Goal: Task Accomplishment & Management: Complete application form

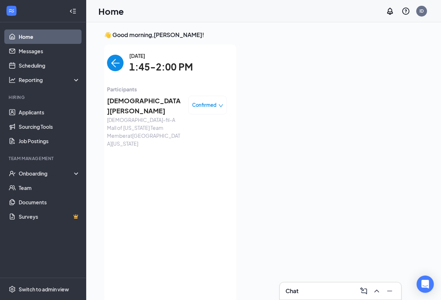
scroll to position [3, 0]
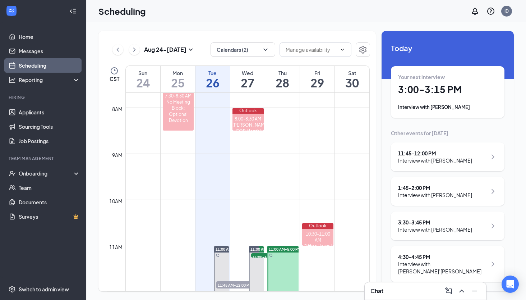
click at [454, 102] on div "Your next interview 3:00 - 3:15 PM Interview with [PERSON_NAME]" at bounding box center [447, 91] width 99 height 37
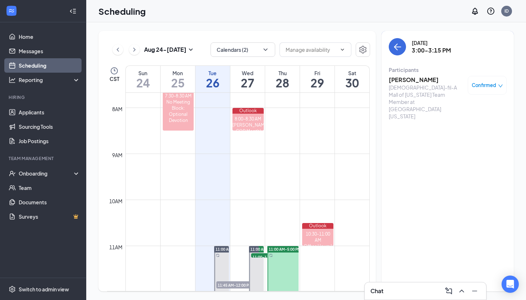
click at [410, 81] on h3 "[PERSON_NAME]" at bounding box center [426, 80] width 75 height 8
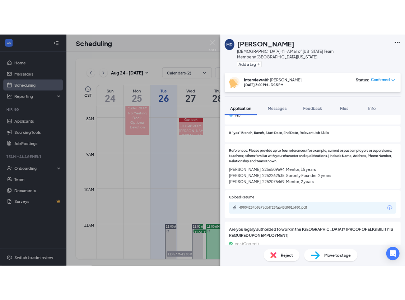
scroll to position [870, 0]
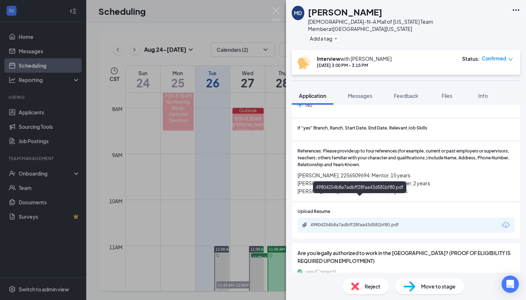
click at [356, 222] on div "49804254b8a7adbff28faa43d581bf80.pdf" at bounding box center [360, 225] width 101 height 6
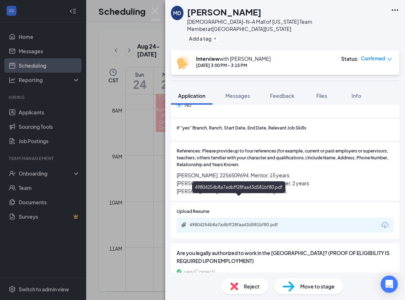
scroll to position [868, 0]
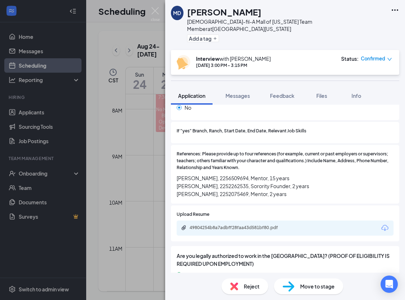
click at [130, 98] on div "MD [PERSON_NAME][DEMOGRAPHIC_DATA]-fil-A Mall of [US_STATE] Team Member at [GEO…" at bounding box center [202, 150] width 405 height 300
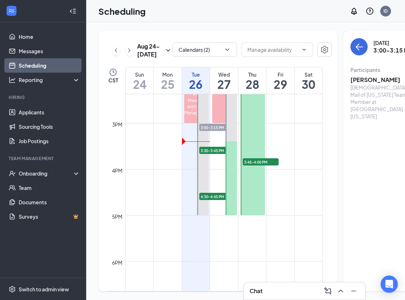
scroll to position [665, 0]
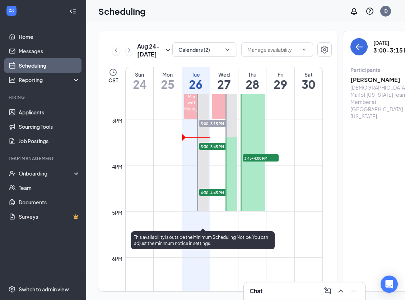
click at [213, 150] on span "3:30-3:45 PM" at bounding box center [217, 146] width 36 height 7
click at [211, 150] on span "3:30-3:45 PM" at bounding box center [217, 146] width 36 height 7
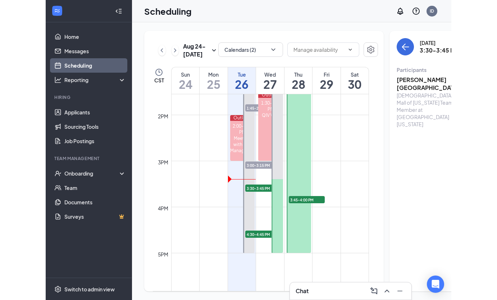
scroll to position [624, 0]
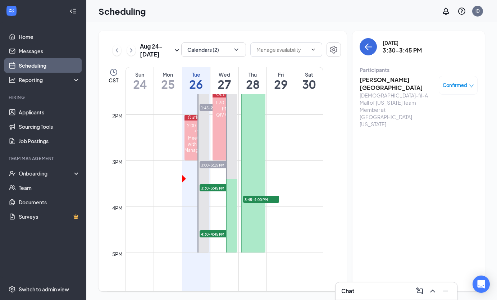
click at [380, 82] on h3 "[PERSON_NAME][GEOGRAPHIC_DATA]" at bounding box center [396, 84] width 75 height 16
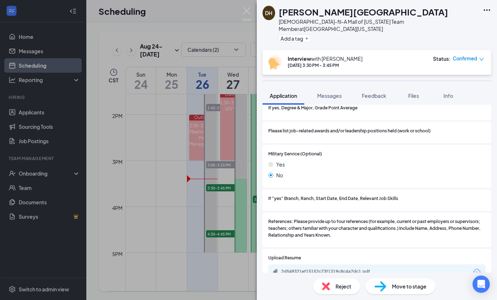
scroll to position [846, 0]
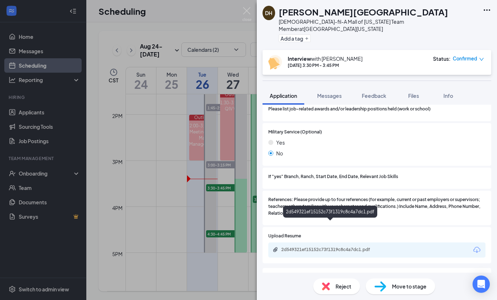
click at [315, 246] on div "2d549321ef15152c73f1319c8c4a7dc1.pdf" at bounding box center [331, 249] width 101 height 6
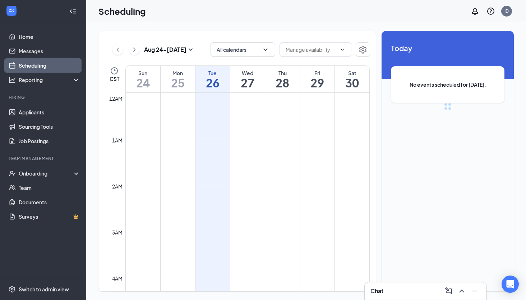
scroll to position [353, 0]
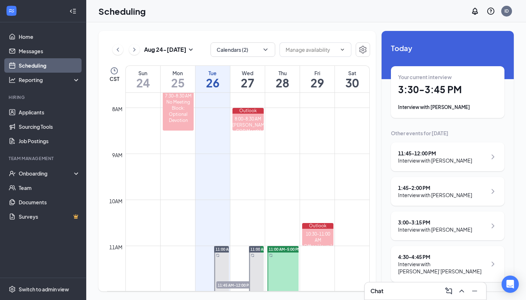
click at [448, 110] on div "Interview with [PERSON_NAME]" at bounding box center [447, 106] width 99 height 7
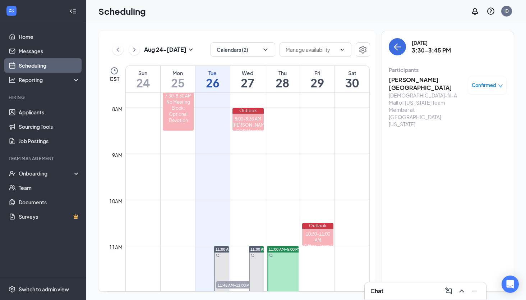
click at [406, 82] on h3 "[PERSON_NAME][GEOGRAPHIC_DATA]" at bounding box center [426, 84] width 75 height 16
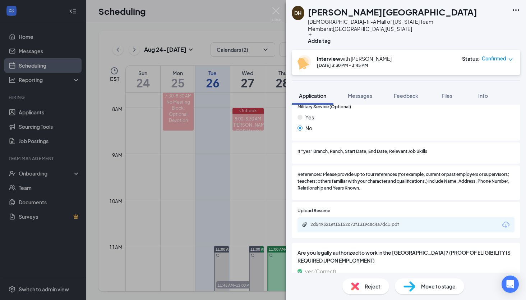
scroll to position [871, 0]
click at [243, 190] on div "DH Dakota Houston Chick-fil-A Mall of Louisiana Team Member at Mall of Louisian…" at bounding box center [263, 150] width 526 height 300
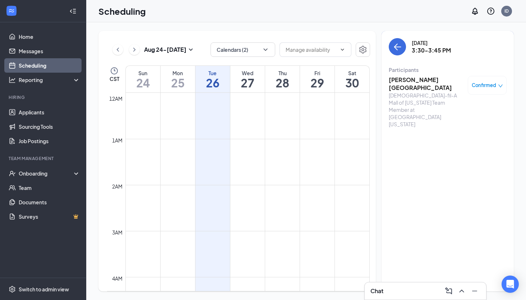
click at [373, 16] on div "Scheduling ID" at bounding box center [306, 11] width 440 height 22
click at [44, 174] on div "Onboarding" at bounding box center [46, 173] width 55 height 7
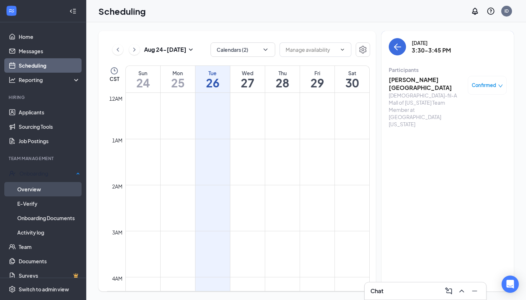
click at [57, 188] on link "Overview" at bounding box center [48, 189] width 63 height 14
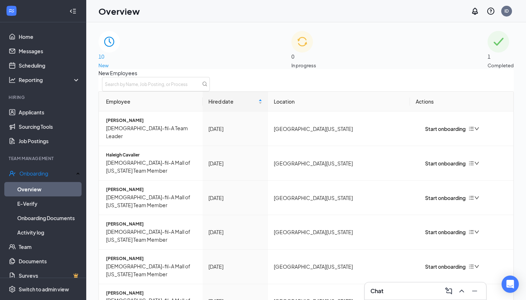
click at [488, 54] on span "1" at bounding box center [501, 56] width 26 height 8
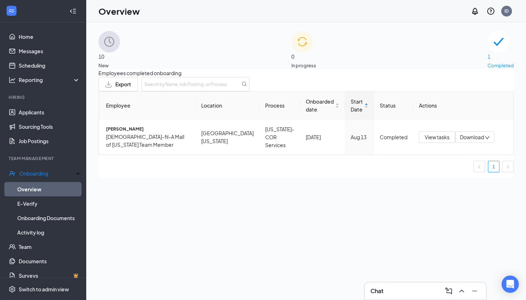
click at [316, 51] on div "0 In progress" at bounding box center [303, 50] width 25 height 38
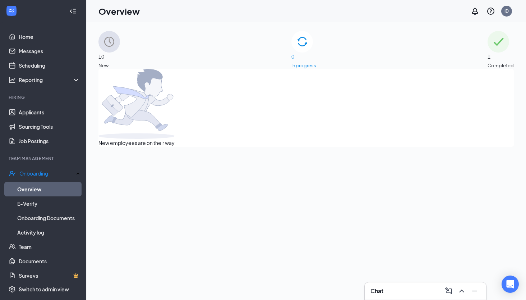
click at [120, 54] on span "10" at bounding box center [109, 56] width 22 height 8
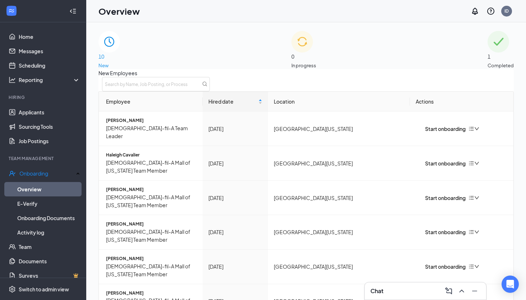
scroll to position [108, 0]
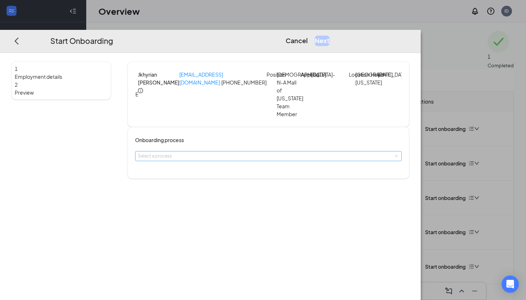
click at [281, 152] on div "Select a process" at bounding box center [267, 155] width 258 height 7
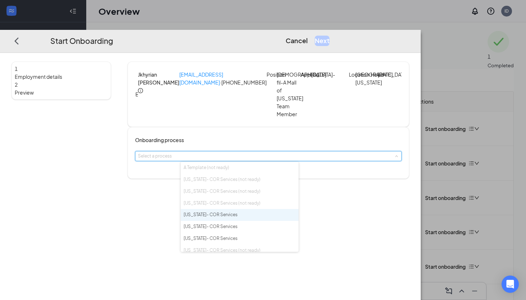
click at [395, 154] on span at bounding box center [396, 155] width 3 height 3
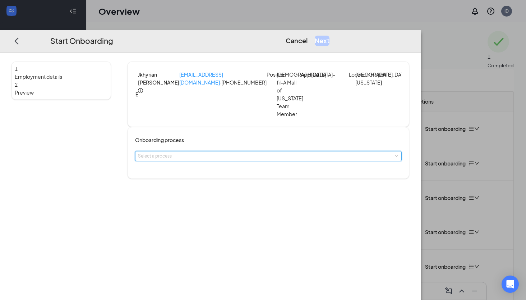
click at [284, 152] on div "Select a process" at bounding box center [267, 155] width 258 height 7
click at [264, 193] on li "Louisiana- COR Services" at bounding box center [240, 187] width 118 height 12
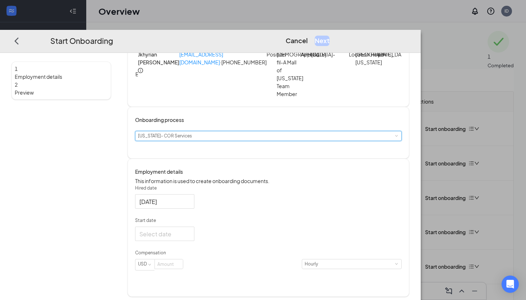
scroll to position [20, 0]
click at [190, 206] on div at bounding box center [164, 201] width 51 height 9
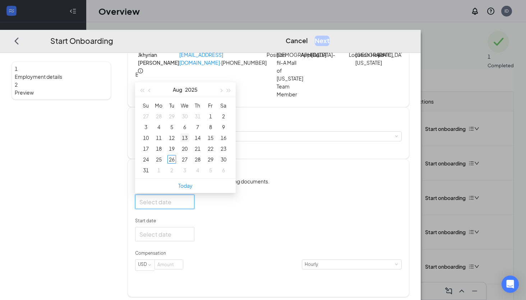
type input "Aug 13, 2025"
type input "Aug 19, 2025"
type input "Aug 26, 2025"
type input "Sep 2, 2025"
click at [283, 224] on p "Start date" at bounding box center [268, 221] width 267 height 6
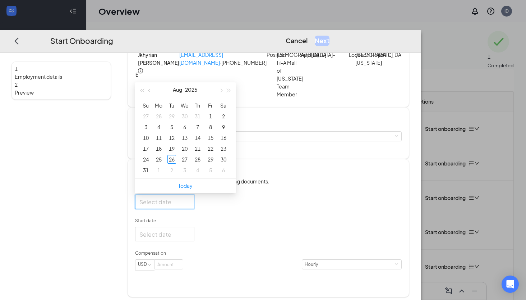
click at [189, 230] on input "Start date" at bounding box center [163, 234] width 49 height 9
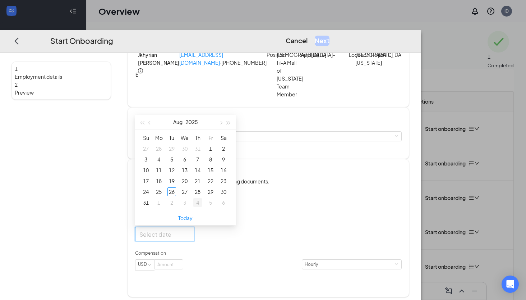
type input "Sep 4, 2025"
click at [293, 223] on form "Hired date Aug 2025 Su Mo Tu We Th Fr Sa 27 28 29 30 31 1 2 3 4 5 6 7 8 9 10 11…" at bounding box center [268, 232] width 267 height 94
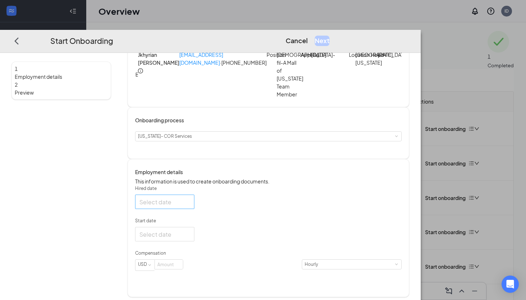
click at [190, 206] on div at bounding box center [164, 201] width 51 height 9
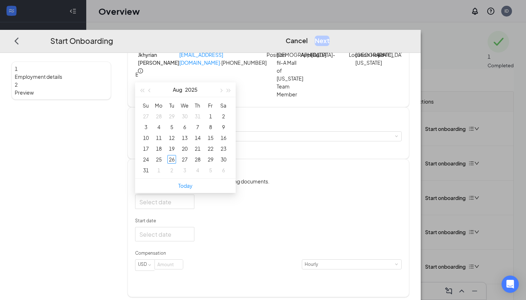
click at [265, 209] on div at bounding box center [268, 201] width 267 height 14
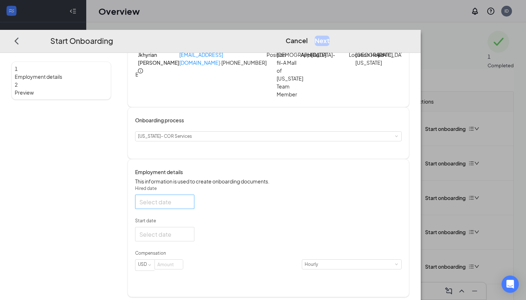
click at [190, 206] on div at bounding box center [164, 201] width 51 height 9
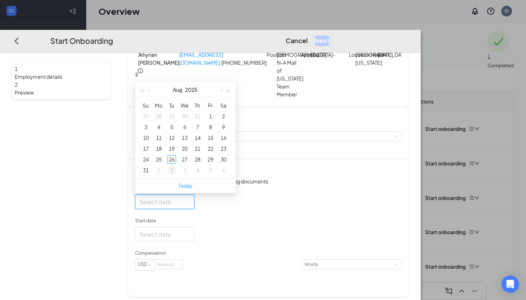
type input "Sep 3, 2025"
type input "Sep 2, 2025"
type input "Aug 26, 2025"
click at [176, 163] on div "26" at bounding box center [171, 159] width 9 height 9
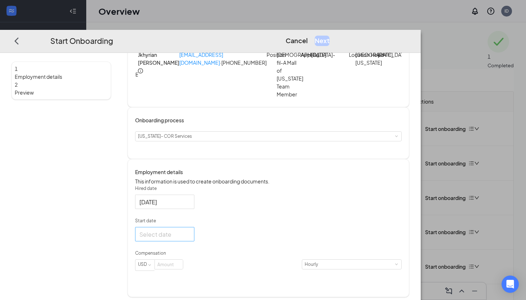
click at [190, 239] on div at bounding box center [164, 234] width 51 height 9
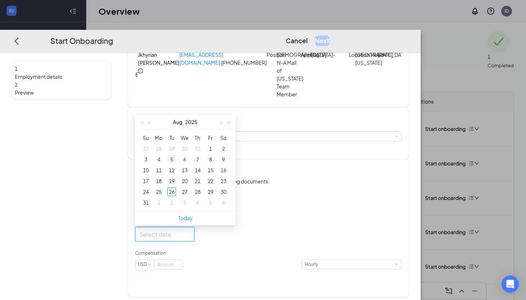
type input "Aug 12, 2025"
type input "Aug 5, 2025"
type input "Aug 12, 2025"
type input "Aug 19, 2025"
type input "Aug 26, 2025"
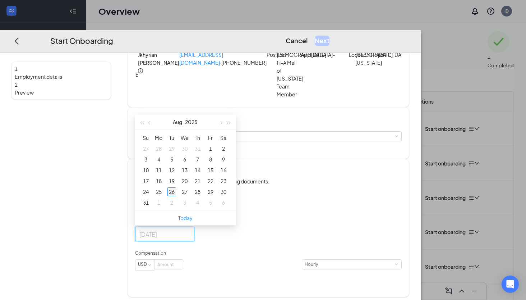
click at [176, 196] on div "26" at bounding box center [171, 192] width 9 height 9
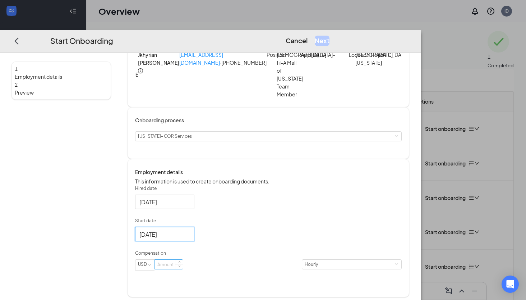
click at [183, 269] on input at bounding box center [169, 264] width 28 height 9
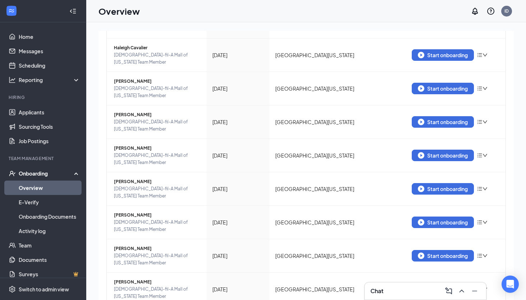
scroll to position [108, 0]
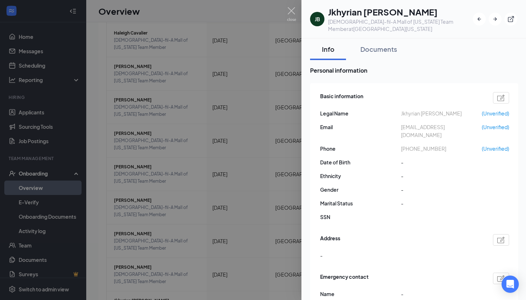
scroll to position [10, 0]
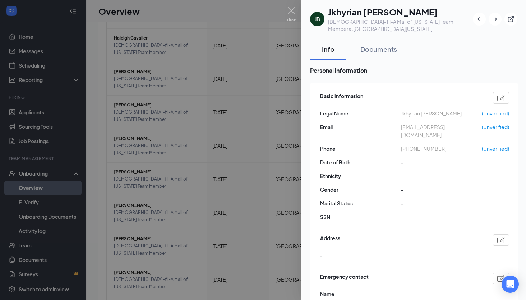
click at [258, 267] on div at bounding box center [263, 150] width 526 height 300
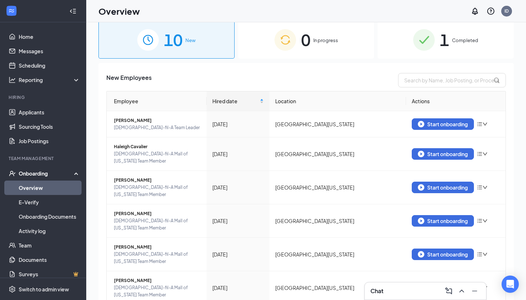
click at [308, 45] on span "0" at bounding box center [305, 39] width 9 height 25
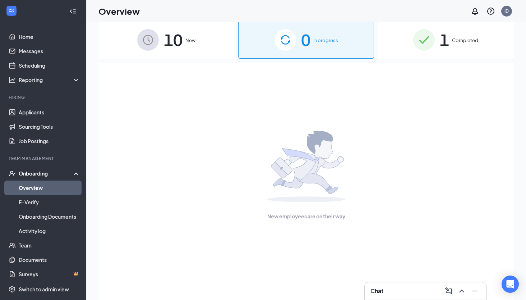
click at [159, 40] on div "10 New" at bounding box center [166, 40] width 136 height 38
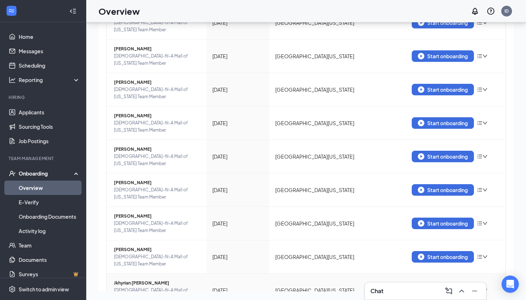
scroll to position [108, 0]
click at [137, 280] on span "Jkhyrian Buckner" at bounding box center [157, 283] width 87 height 7
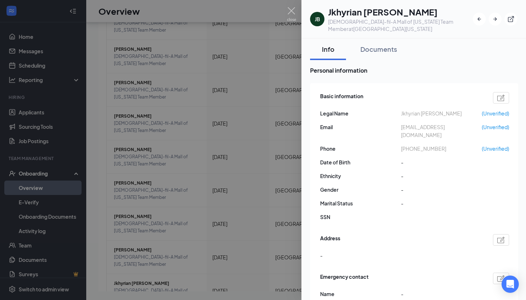
click at [273, 248] on div at bounding box center [263, 150] width 526 height 300
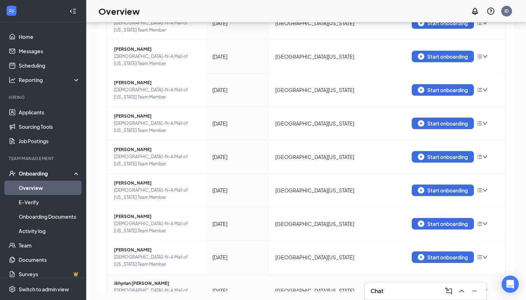
click at [456, 287] on div "Start onboarding" at bounding box center [443, 290] width 50 height 6
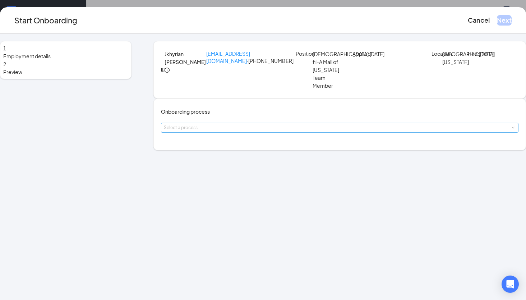
click at [228, 131] on div "Select a process" at bounding box center [338, 127] width 348 height 7
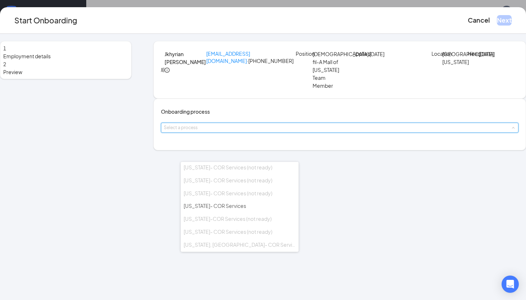
scroll to position [63, 0]
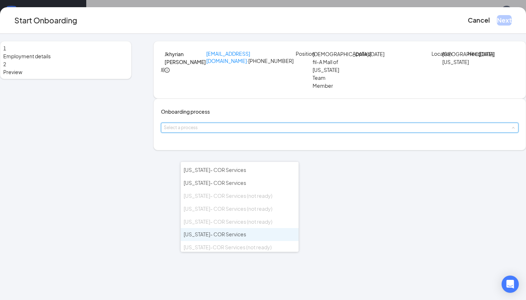
click at [238, 231] on span "Louisiana- COR Services" at bounding box center [215, 234] width 63 height 6
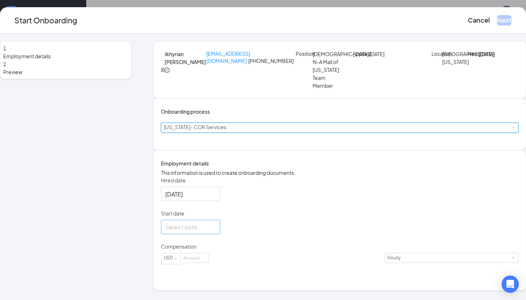
scroll to position [20, 0]
click at [220, 234] on div at bounding box center [190, 227] width 59 height 14
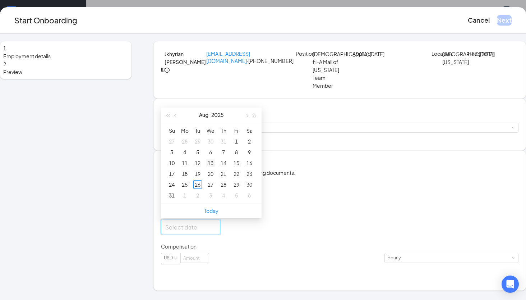
type input "Aug 13, 2025"
type input "Aug 27, 2025"
type input "Aug 26, 2025"
click at [202, 189] on div "26" at bounding box center [197, 184] width 9 height 9
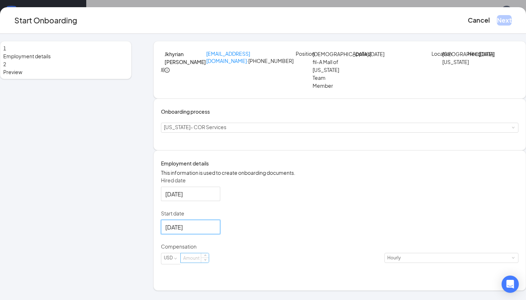
click at [209, 262] on input at bounding box center [195, 257] width 28 height 9
type input "11"
click at [497, 22] on button "Next" at bounding box center [504, 20] width 15 height 10
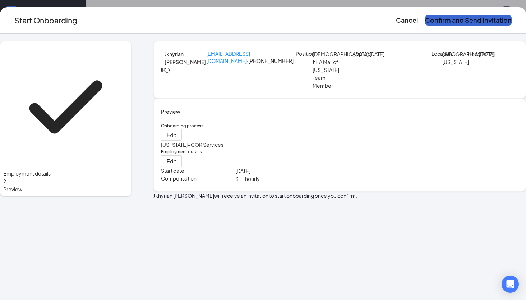
click at [466, 23] on button "Confirm and Send Invitation" at bounding box center [468, 20] width 87 height 10
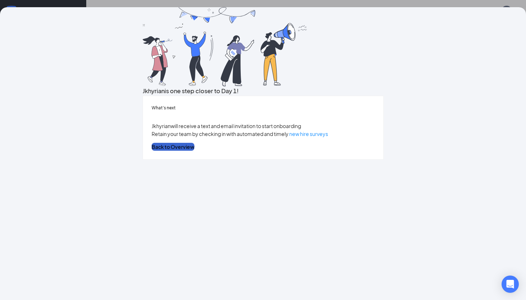
scroll to position [82, 0]
click at [194, 151] on button "Back to Overview" at bounding box center [173, 147] width 43 height 8
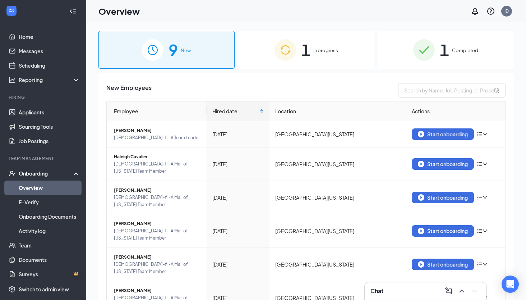
scroll to position [0, 0]
click at [314, 52] on span "In progress" at bounding box center [325, 50] width 25 height 7
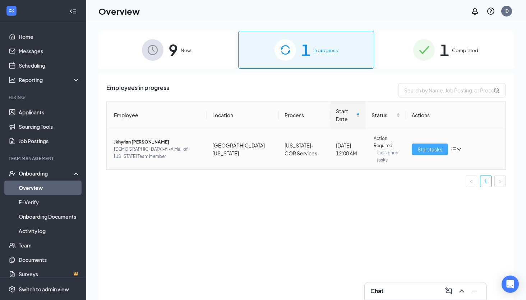
click at [426, 145] on span "Start tasks" at bounding box center [429, 149] width 25 height 8
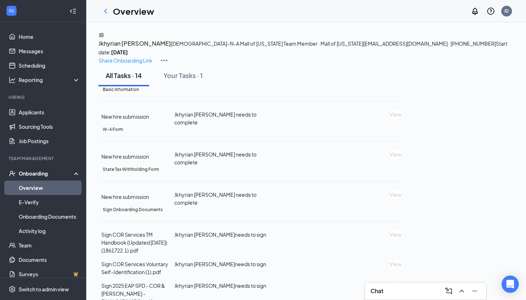
click at [152, 56] on p "Share Onboarding Link" at bounding box center [126, 60] width 54 height 8
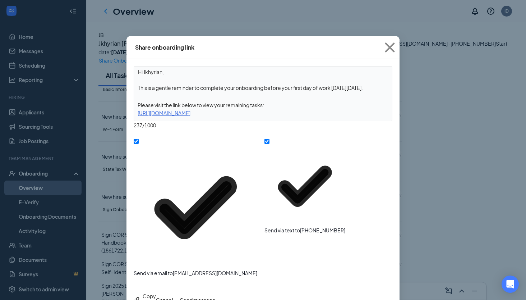
click at [288, 115] on div "https://www.workstream.us/j/onboarding/a6214997/employee?locale=en" at bounding box center [263, 113] width 258 height 8
drag, startPoint x: 319, startPoint y: 116, endPoint x: 169, endPoint y: 116, distance: 150.5
click at [169, 116] on div "https://www.workstream.us/j/onboarding/a6214997/employee?locale=en" at bounding box center [263, 113] width 258 height 8
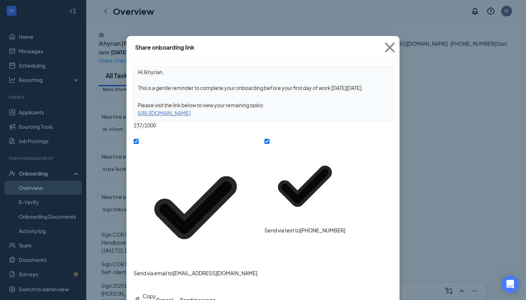
click at [276, 120] on div "Hi Jkhyrian, This is a gentle reminder to complete your onboarding before your …" at bounding box center [263, 93] width 259 height 55
drag, startPoint x: 326, startPoint y: 115, endPoint x: 135, endPoint y: 113, distance: 191.5
click at [135, 113] on div "https://www.workstream.us/j/onboarding/a6214997/employee?locale=en" at bounding box center [263, 113] width 258 height 8
copy div "https://www.workstream.us/j/onboarding/a6214997/employee?locale=en"
